Goal: Task Accomplishment & Management: Manage account settings

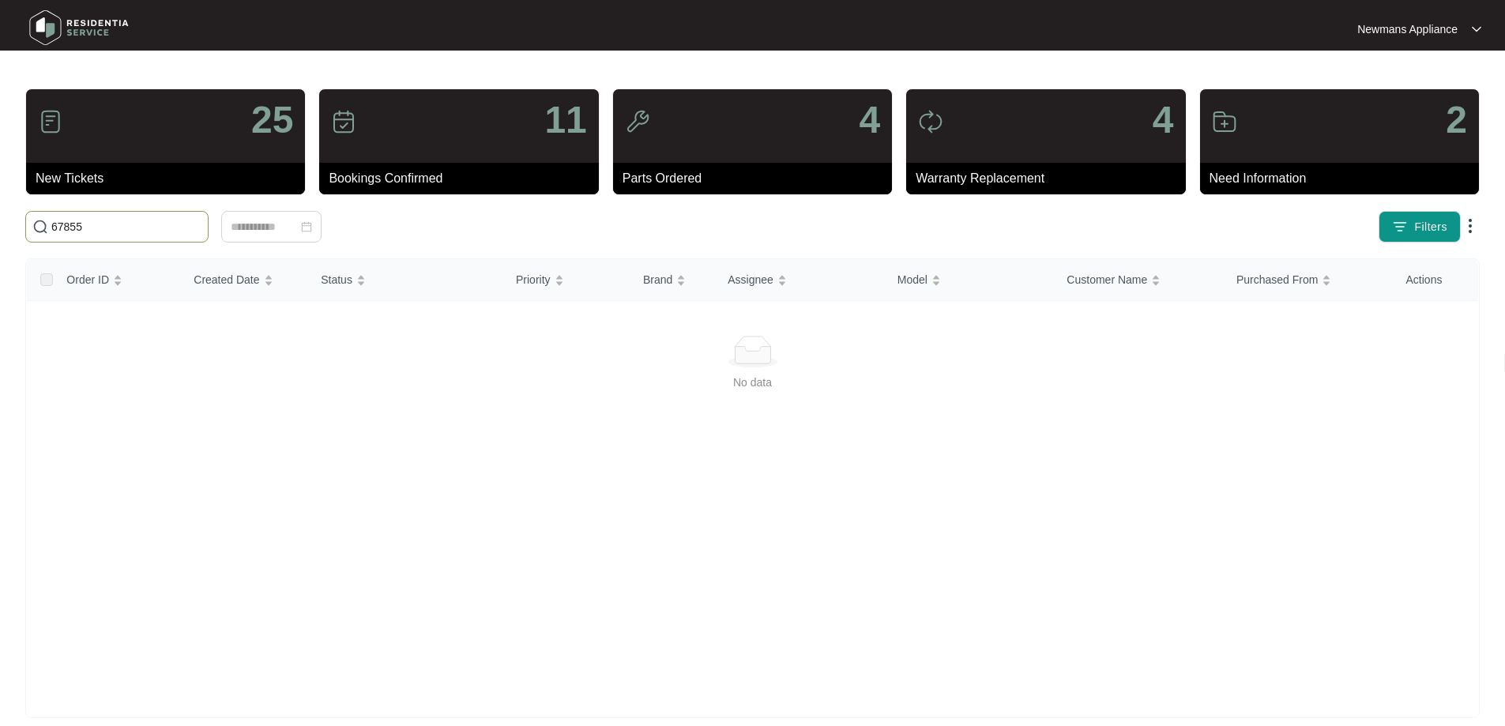
drag, startPoint x: 83, startPoint y: 229, endPoint x: 0, endPoint y: 236, distance: 83.3
click at [0, 236] on main "25 New Tickets 11 Bookings Confirmed 4 Parts Ordered 4 Warranty Replacement 2 N…" at bounding box center [752, 371] width 1505 height 743
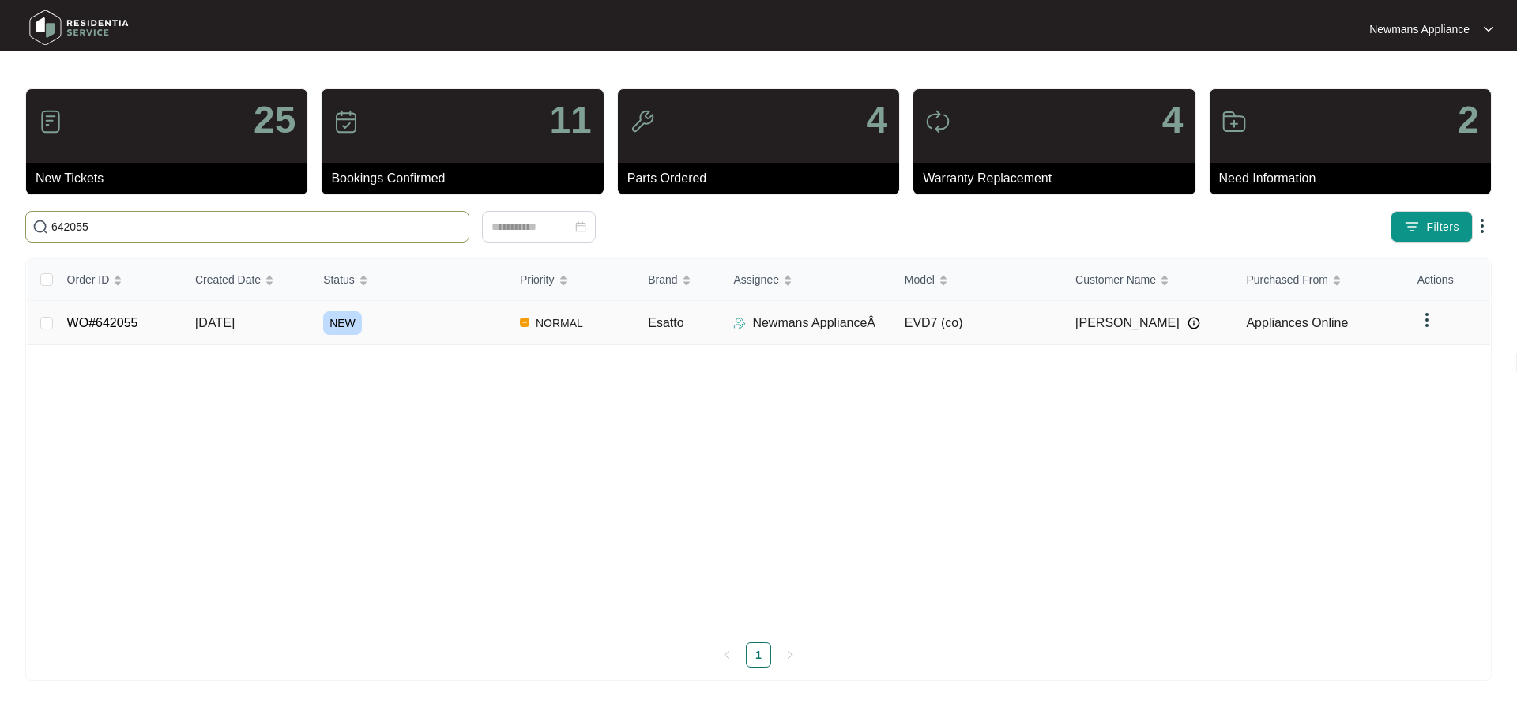
type input "642055"
click at [235, 327] on span "[DATE]" at bounding box center [214, 322] width 39 height 13
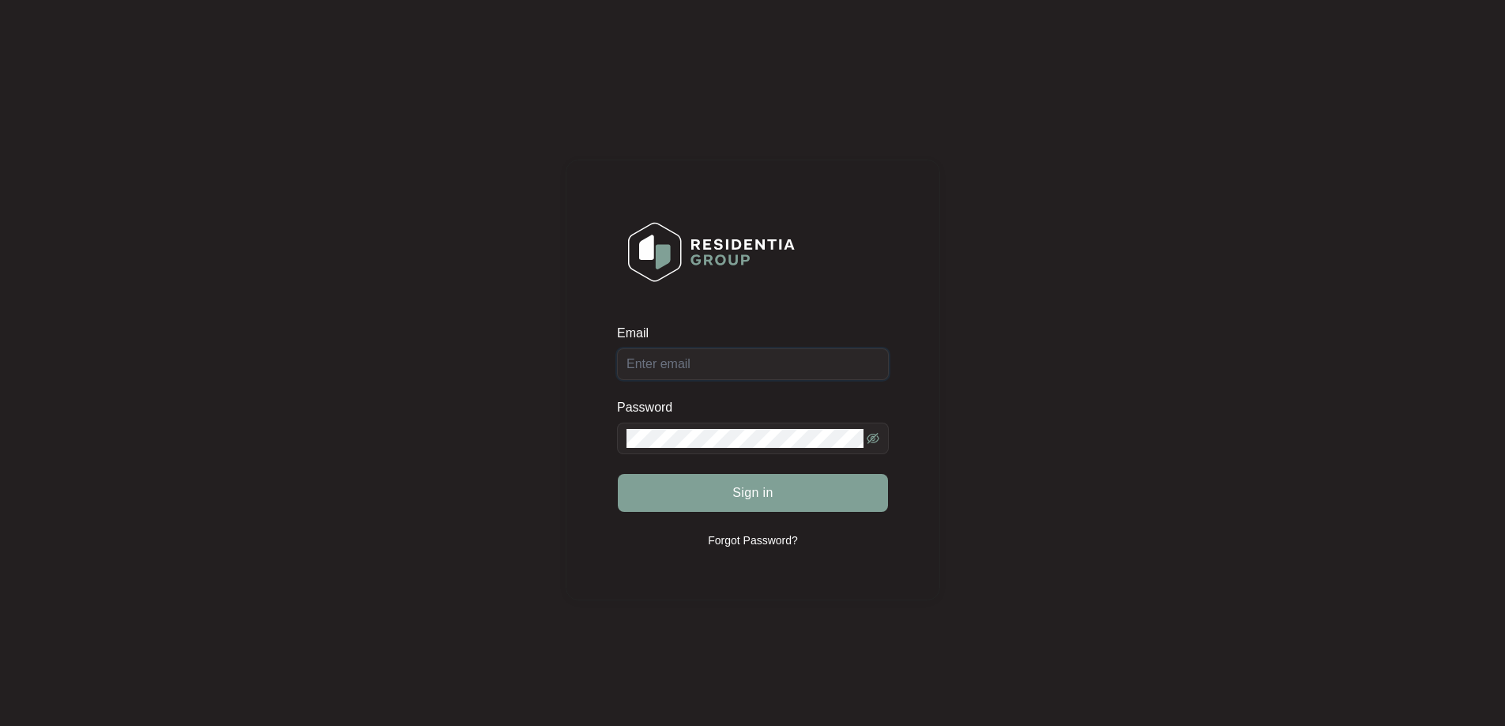
type input "[EMAIL_ADDRESS][DOMAIN_NAME]"
click at [721, 498] on button "Sign in" at bounding box center [753, 493] width 270 height 38
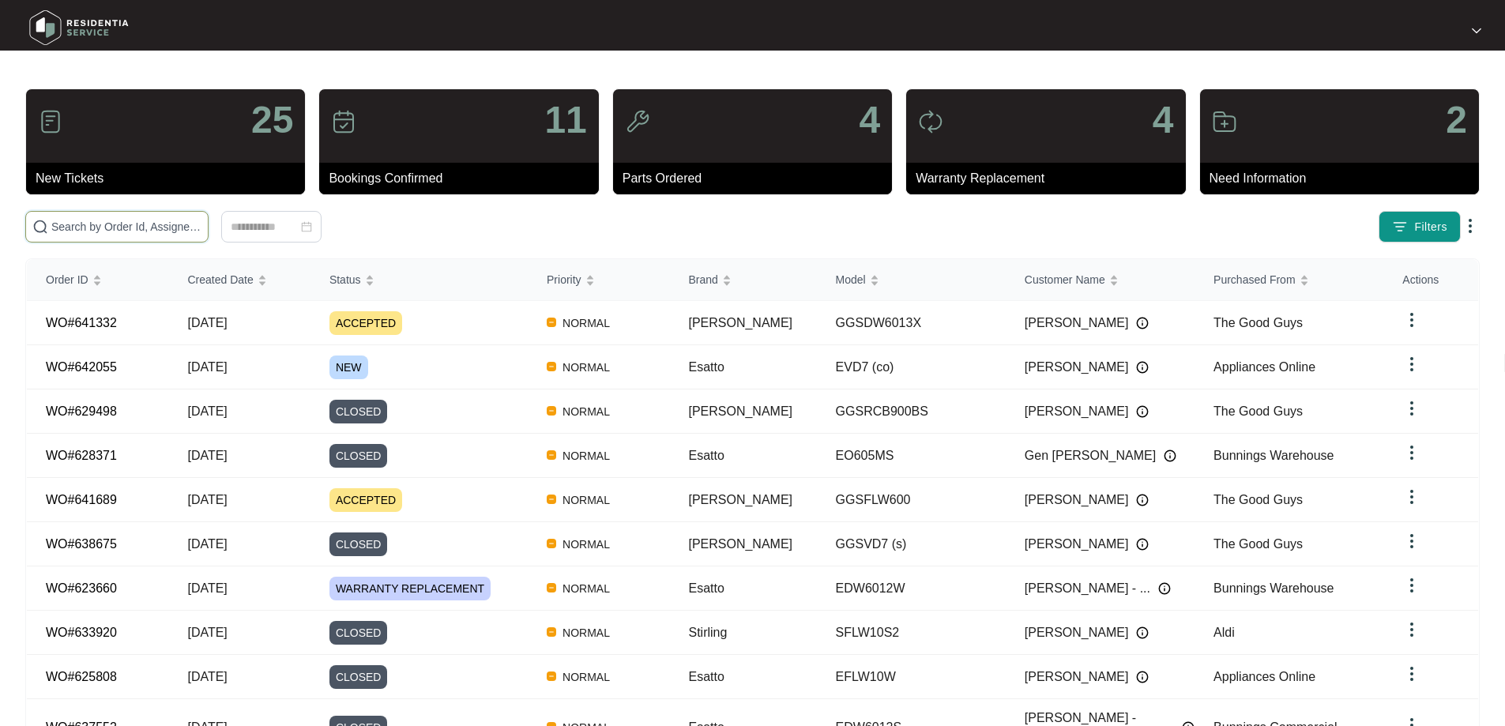
click at [201, 228] on input "text" at bounding box center [126, 226] width 150 height 17
paste input "642055"
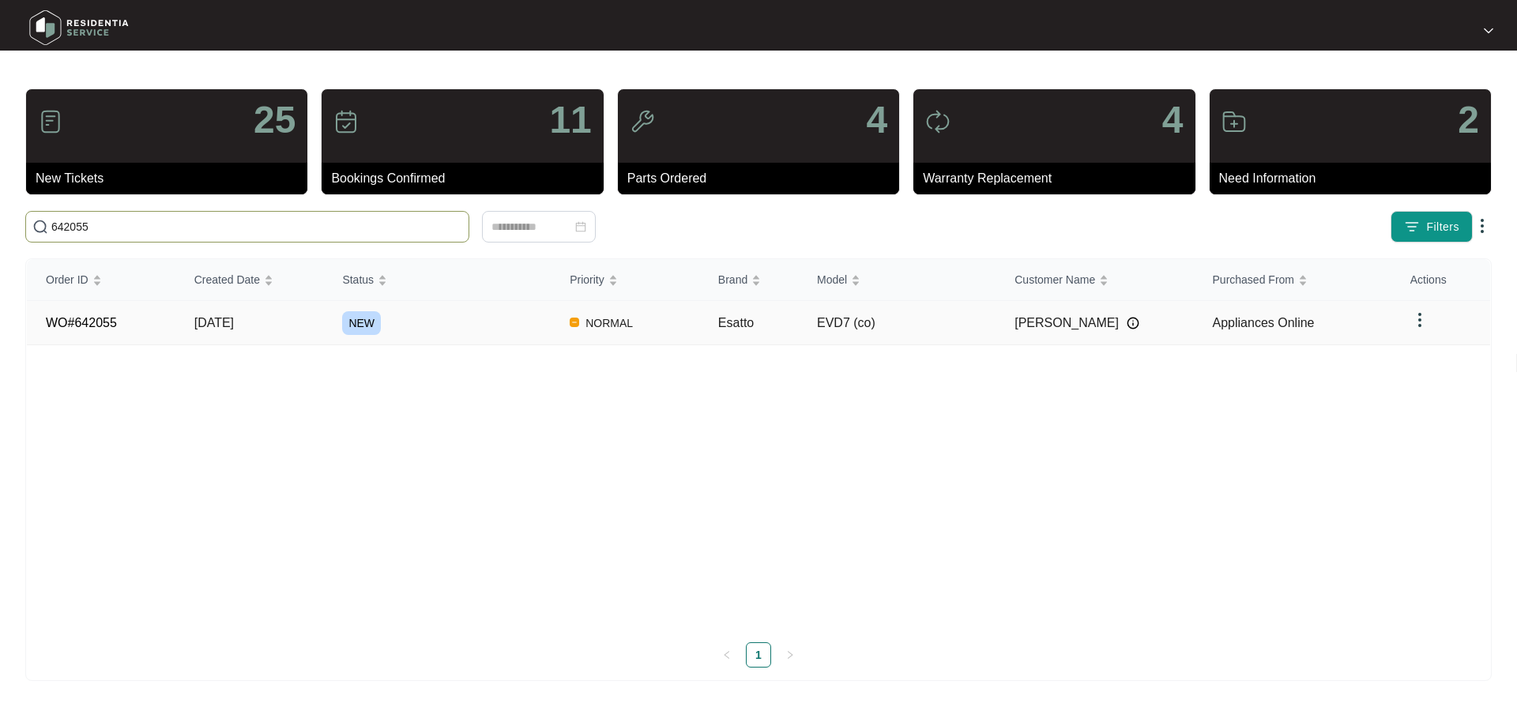
type input "642055"
click at [234, 327] on span "[DATE]" at bounding box center [213, 322] width 39 height 13
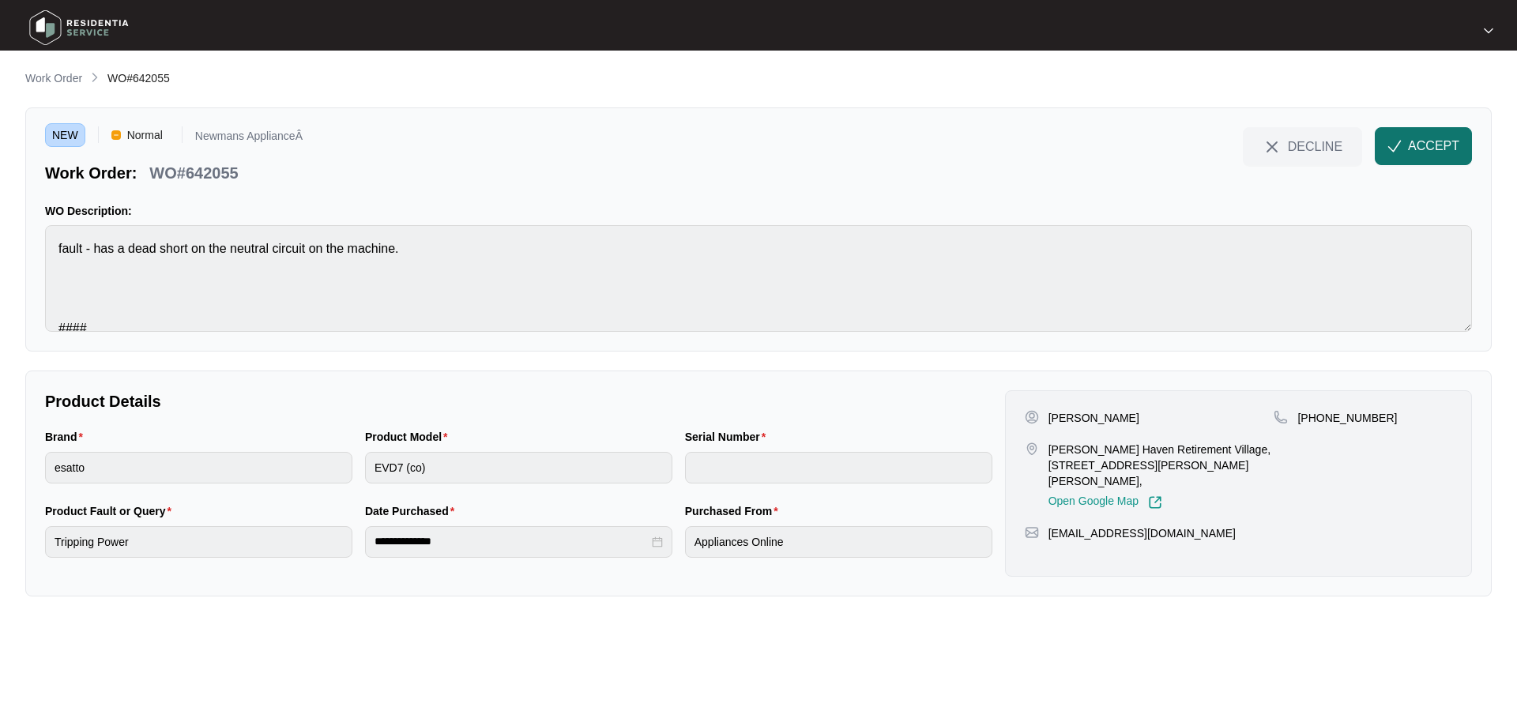
click at [1435, 150] on span "ACCEPT" at bounding box center [1433, 146] width 51 height 19
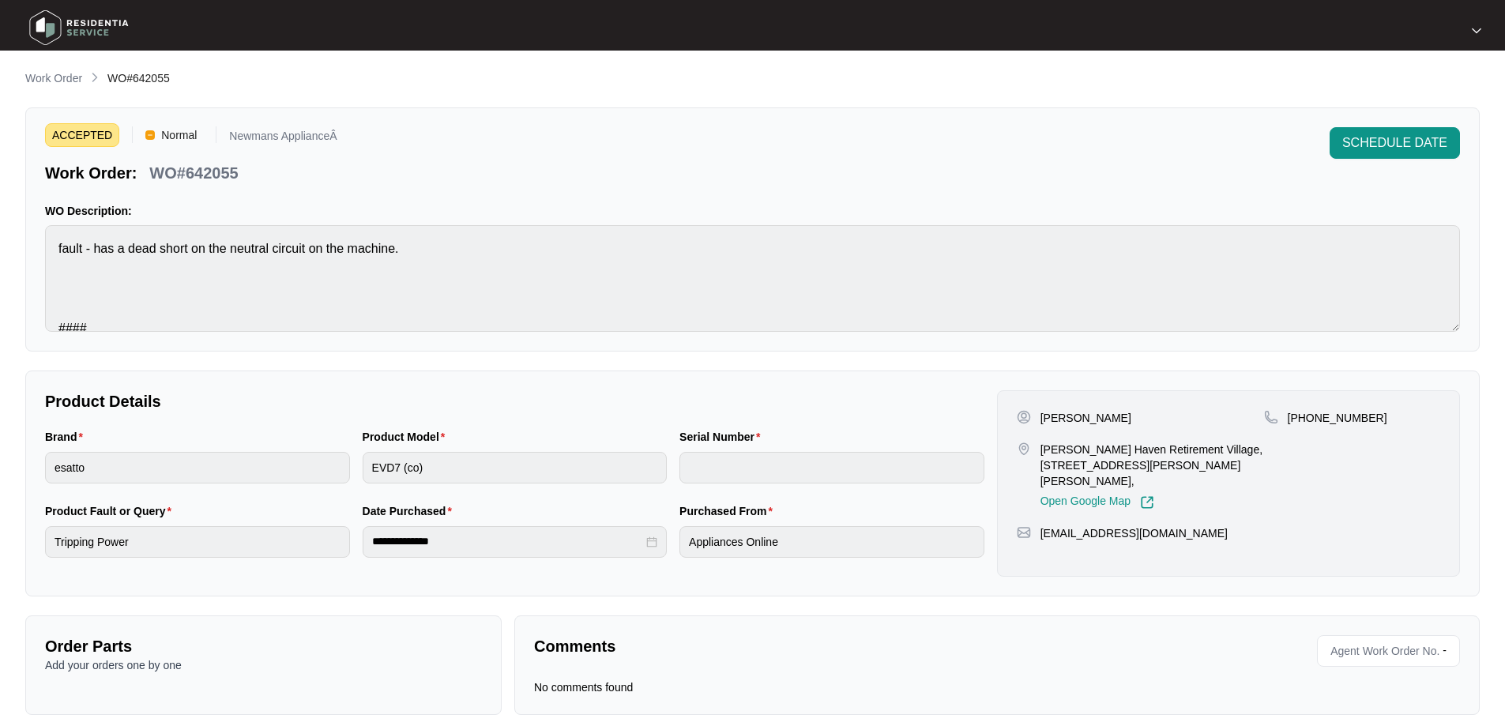
click at [1085, 417] on p "[PERSON_NAME]" at bounding box center [1085, 418] width 91 height 16
click at [1085, 416] on p "[PERSON_NAME]" at bounding box center [1085, 418] width 91 height 16
copy p "Heffernin"
click at [1043, 413] on p "[PERSON_NAME]" at bounding box center [1085, 418] width 91 height 16
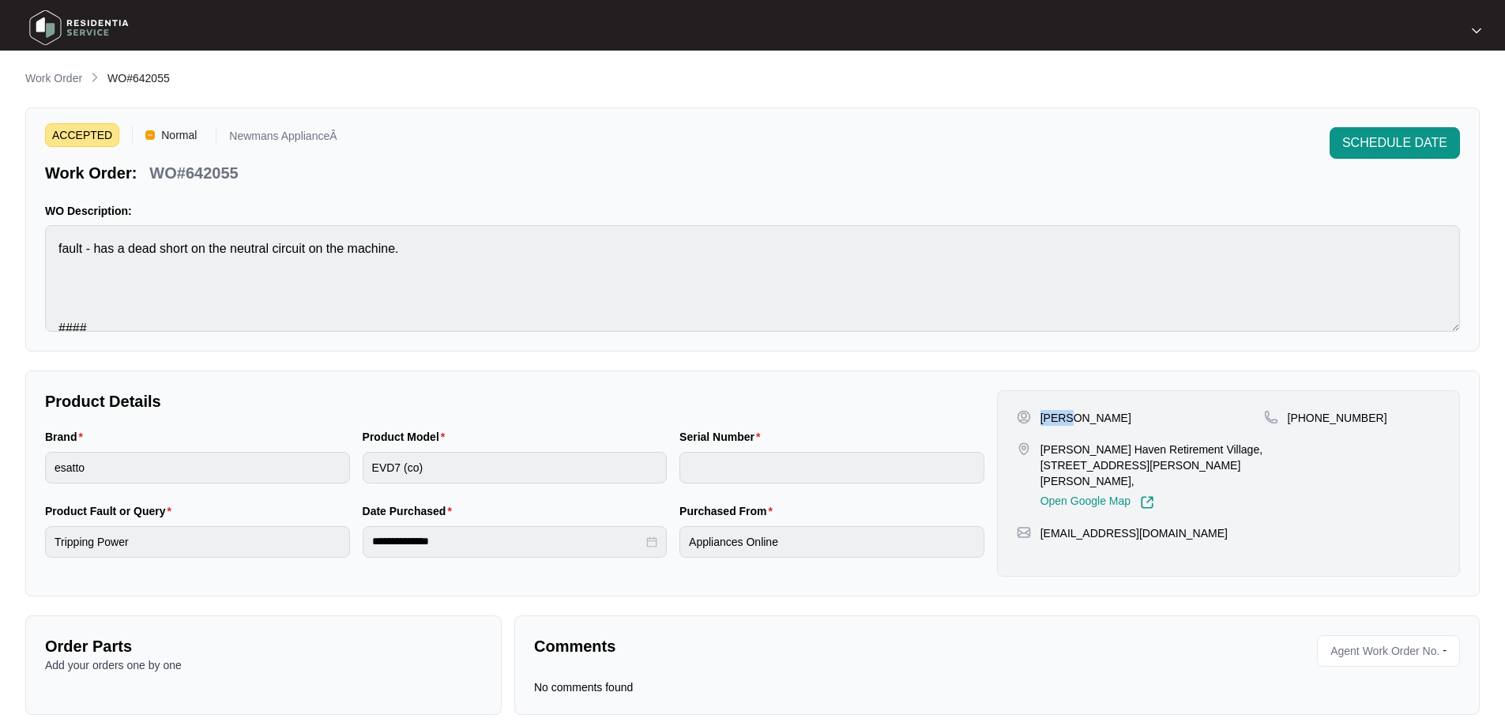
copy p "[PERSON_NAME]"
drag, startPoint x: 1041, startPoint y: 449, endPoint x: 1214, endPoint y: 454, distance: 173.1
click at [1214, 454] on p "[PERSON_NAME] Haven Retirement Village, [STREET_ADDRESS][PERSON_NAME][PERSON_NA…" at bounding box center [1152, 465] width 224 height 47
click at [1189, 452] on p "[PERSON_NAME] Haven Retirement Village, [STREET_ADDRESS][PERSON_NAME][PERSON_NA…" at bounding box center [1152, 465] width 224 height 47
drag, startPoint x: 1200, startPoint y: 450, endPoint x: 1102, endPoint y: 465, distance: 99.0
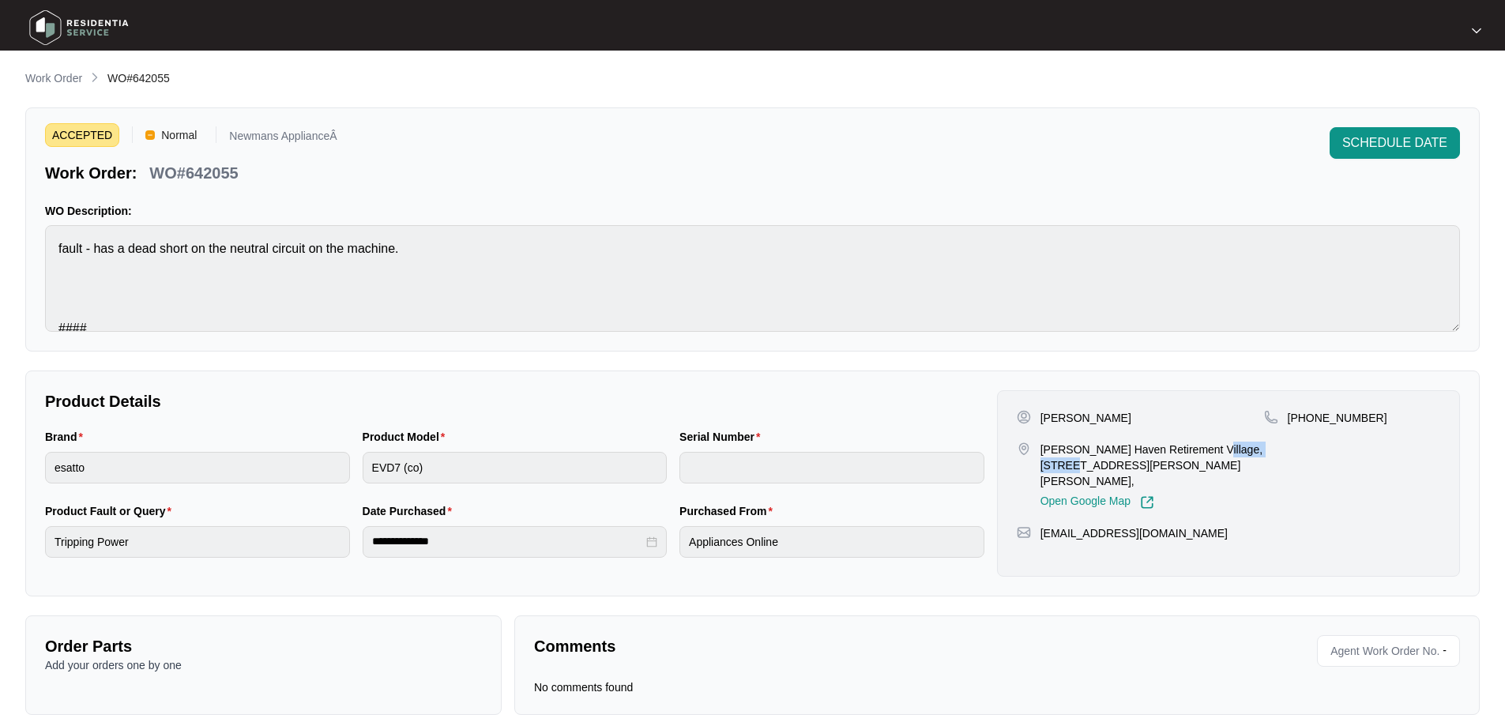
click at [1102, 465] on p "[PERSON_NAME] Haven Retirement Village, [STREET_ADDRESS][PERSON_NAME][PERSON_NA…" at bounding box center [1152, 465] width 224 height 47
copy p "[STREET_ADDRESS][PERSON_NAME]"
drag, startPoint x: 1040, startPoint y: 447, endPoint x: 1191, endPoint y: 448, distance: 150.9
click at [1191, 448] on p "[PERSON_NAME] Haven Retirement Village, [STREET_ADDRESS][PERSON_NAME][PERSON_NA…" at bounding box center [1152, 465] width 224 height 47
copy p "[PERSON_NAME] Haven Retirement Village"
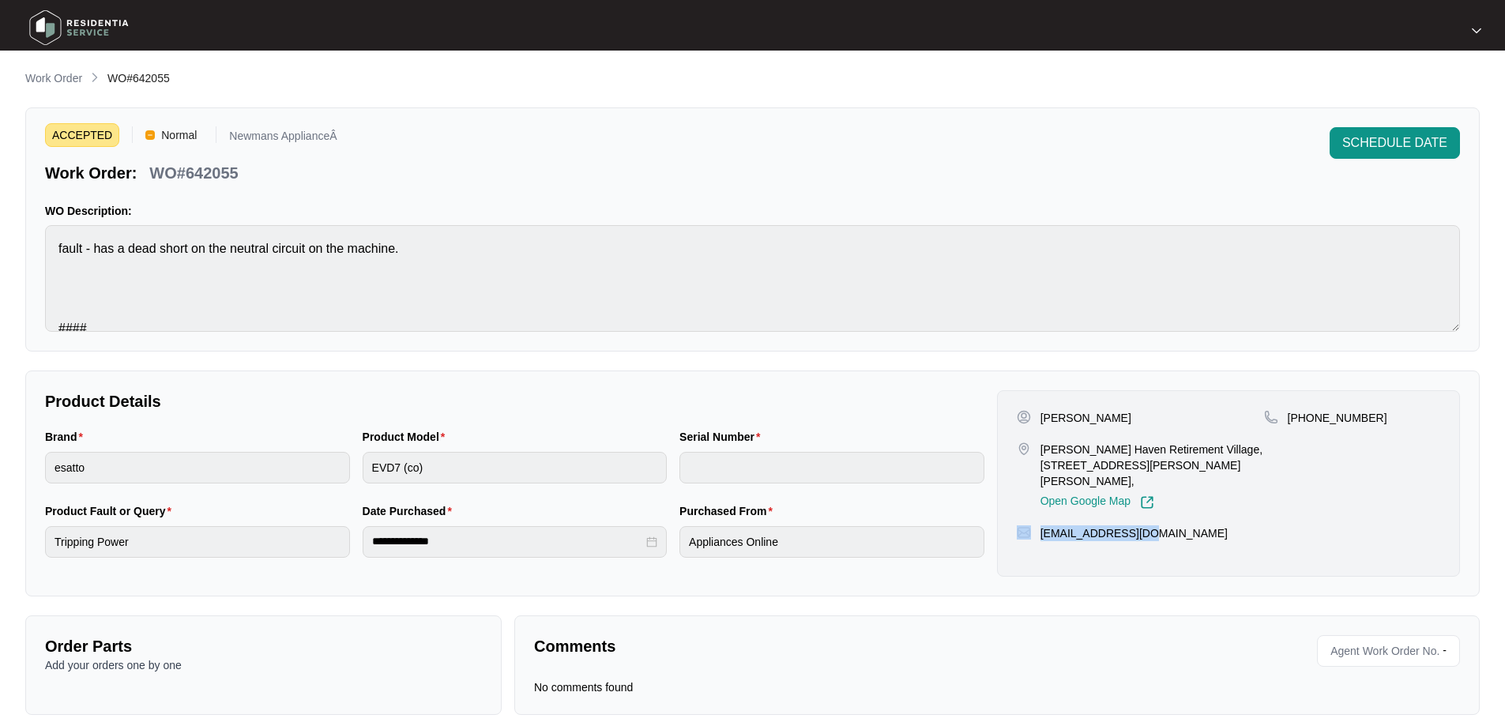
drag, startPoint x: 1147, startPoint y: 518, endPoint x: 1028, endPoint y: 521, distance: 119.3
click at [1028, 525] on div "[EMAIL_ADDRESS][DOMAIN_NAME]" at bounding box center [1228, 533] width 423 height 16
copy div "[EMAIL_ADDRESS][DOMAIN_NAME]"
drag, startPoint x: 1366, startPoint y: 419, endPoint x: 1307, endPoint y: 418, distance: 58.5
click at [1307, 418] on div "[PHONE_NUMBER]" at bounding box center [1352, 418] width 176 height 16
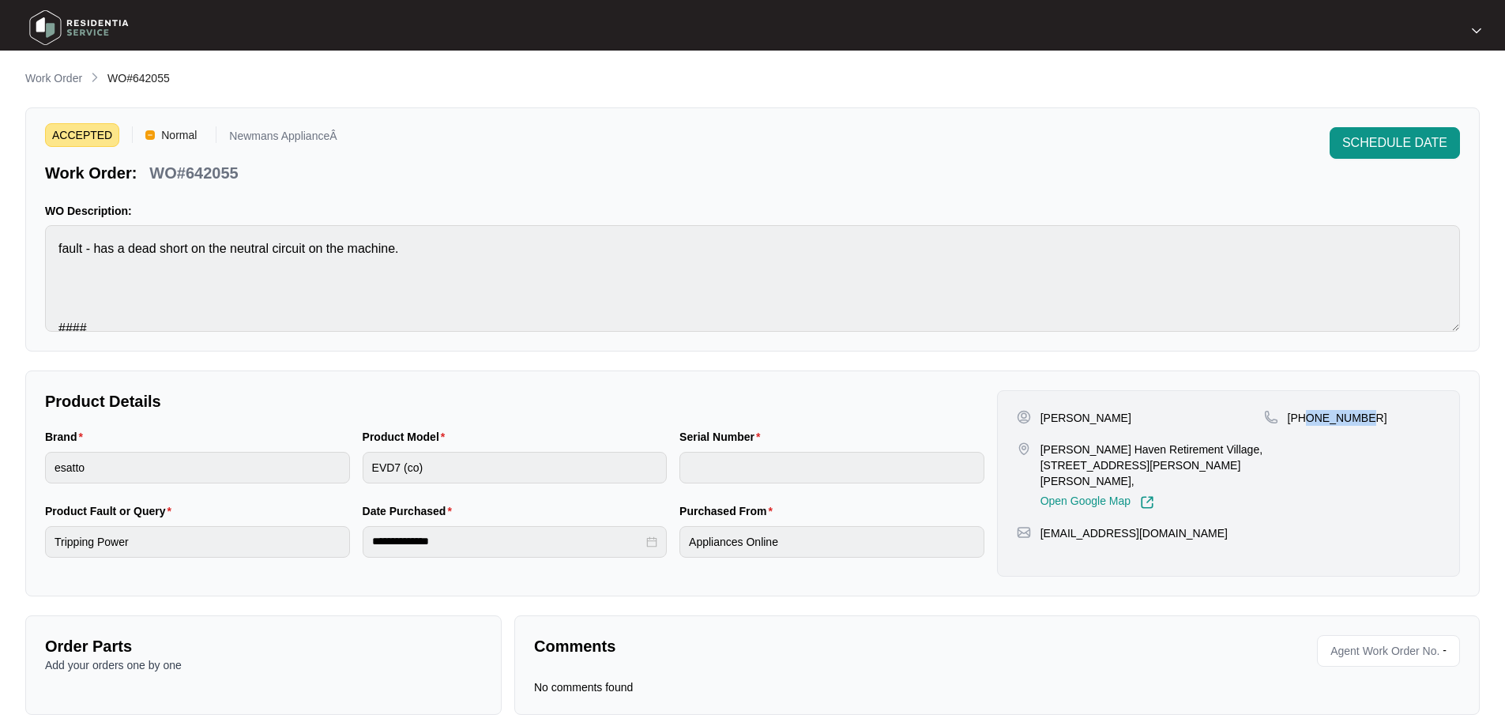
copy p "417635417"
click at [322, 534] on div "**********" at bounding box center [515, 539] width 952 height 74
click at [7, 548] on main "**********" at bounding box center [752, 370] width 1505 height 740
drag, startPoint x: 190, startPoint y: 172, endPoint x: 242, endPoint y: 166, distance: 52.5
click at [242, 166] on div "WO#642055" at bounding box center [193, 170] width 101 height 28
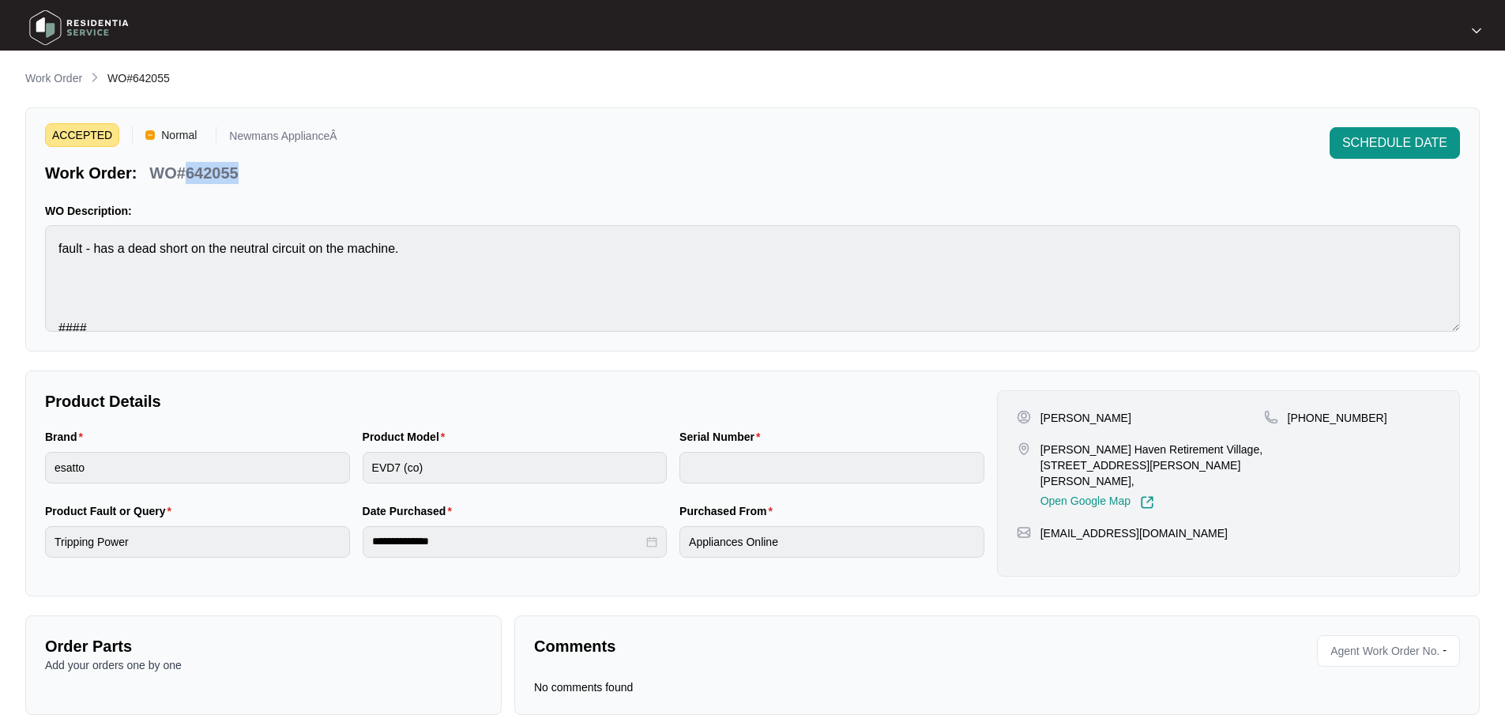
copy p "642055"
click at [63, 84] on p "Work Order" at bounding box center [53, 78] width 57 height 16
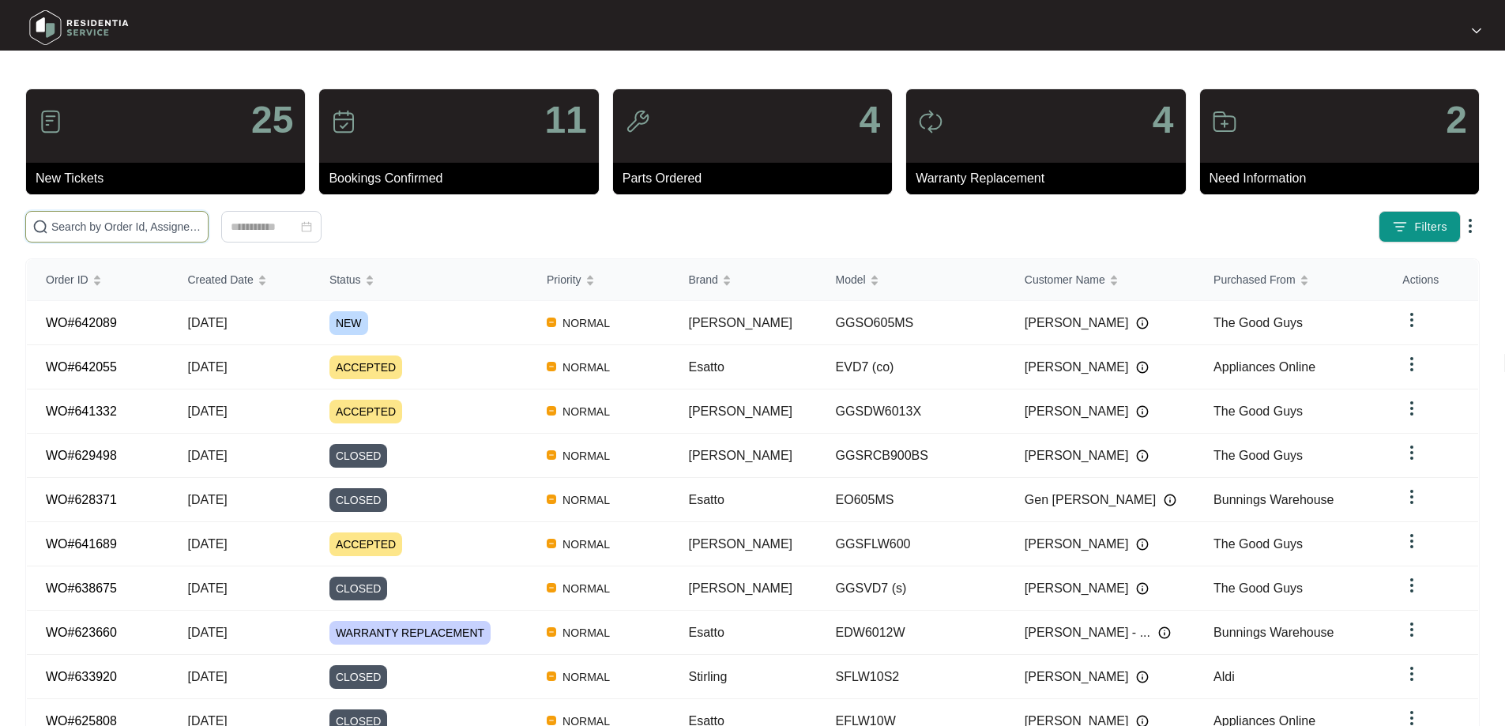
click at [201, 227] on input "text" at bounding box center [126, 226] width 150 height 17
paste input "641332"
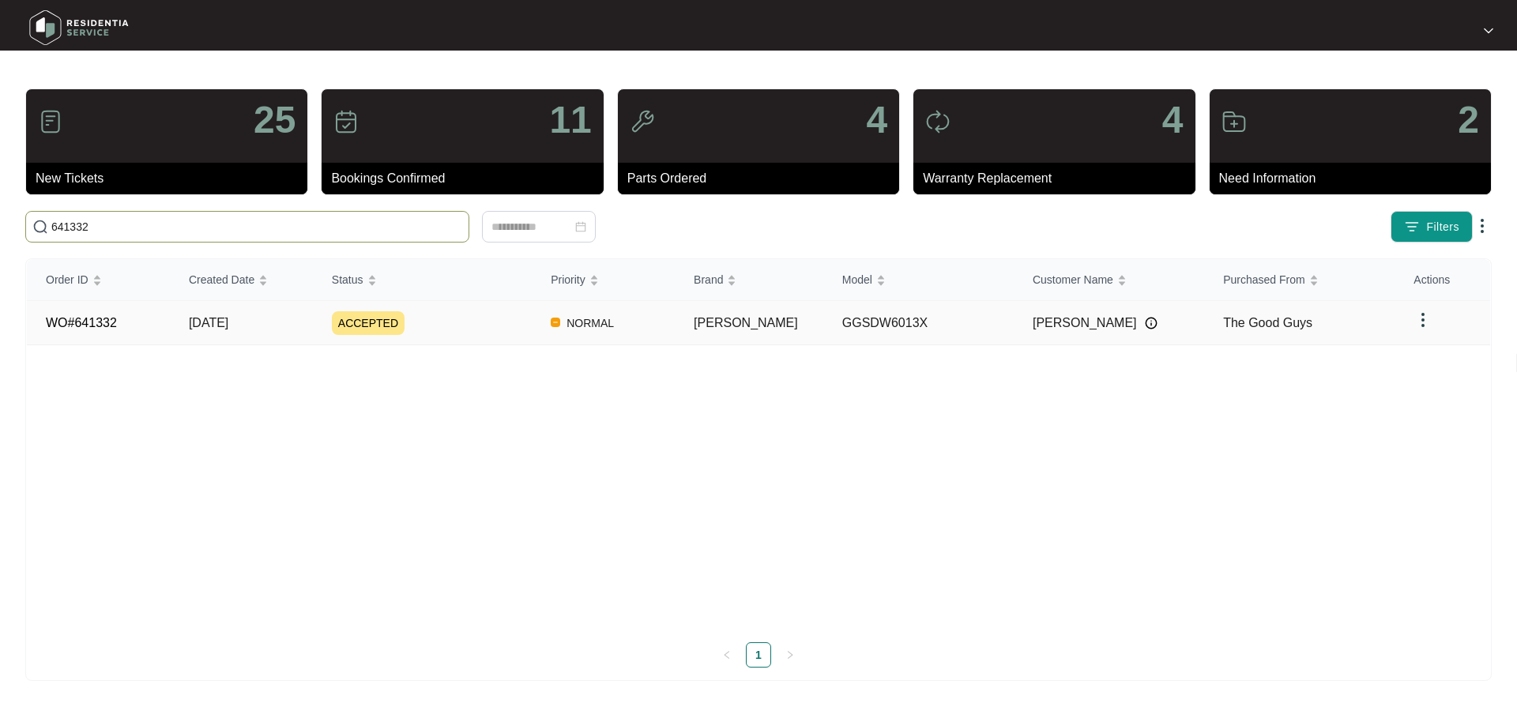
type input "641332"
click at [228, 323] on span "[DATE]" at bounding box center [208, 322] width 39 height 13
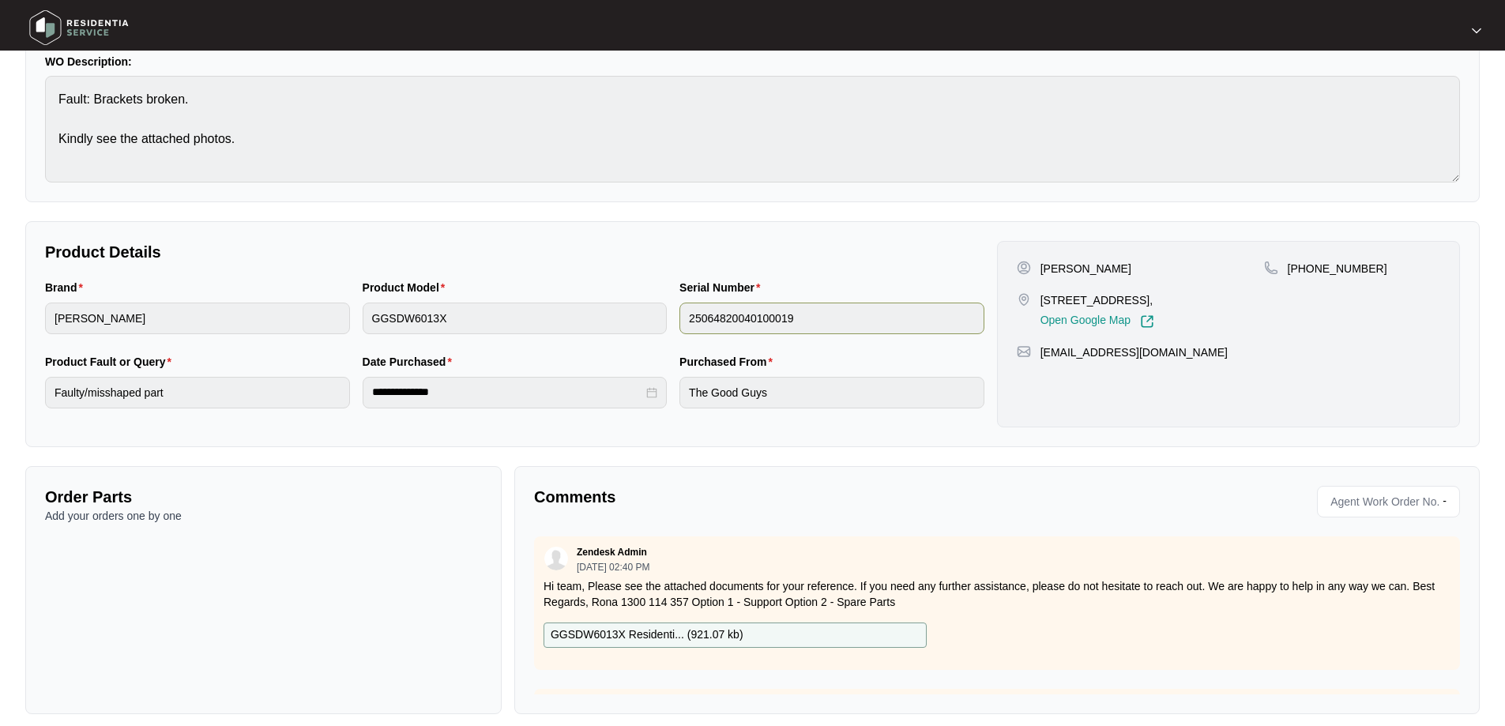
scroll to position [163, 0]
